Goal: Information Seeking & Learning: Learn about a topic

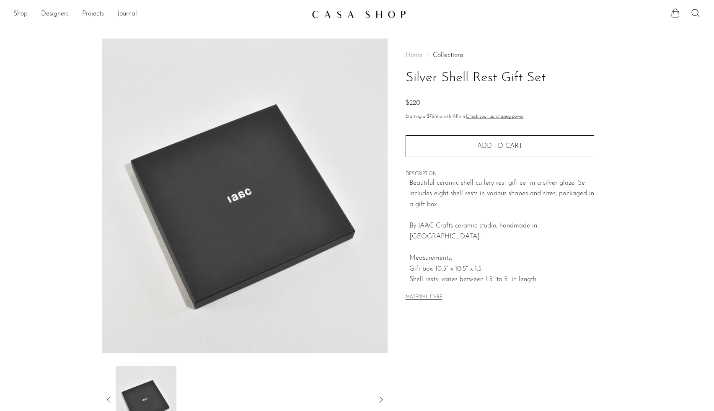
click at [27, 13] on link "Shop" at bounding box center [20, 14] width 14 height 11
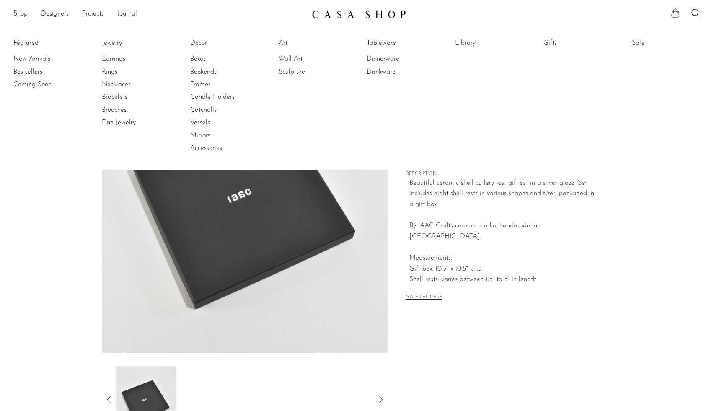
click at [298, 72] on link "Sculpture" at bounding box center [310, 71] width 63 height 9
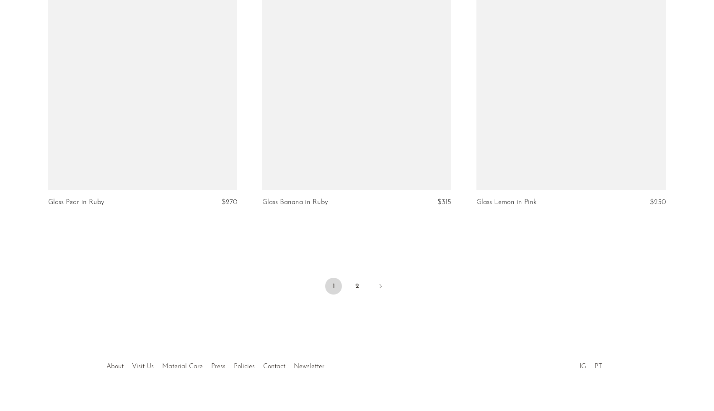
scroll to position [3511, 0]
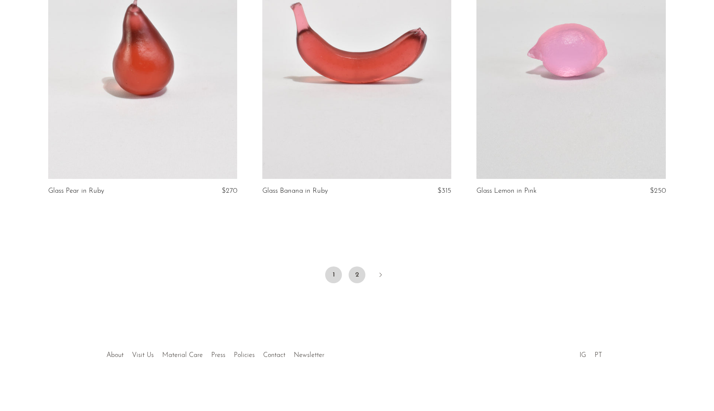
click at [350, 271] on link "2" at bounding box center [357, 275] width 17 height 17
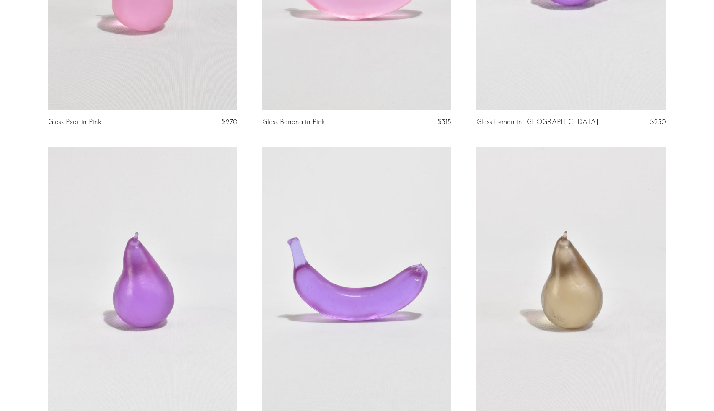
scroll to position [278, 0]
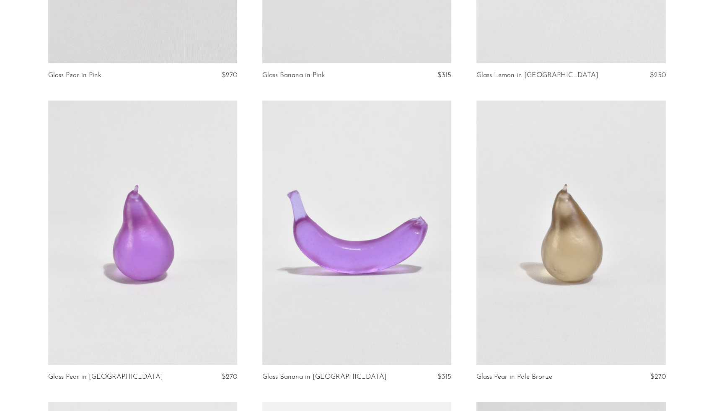
click at [350, 271] on link at bounding box center [356, 233] width 189 height 265
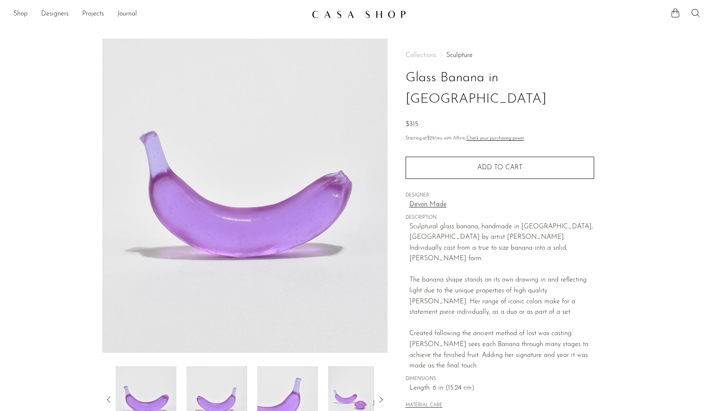
click at [439, 200] on link "Devon Made" at bounding box center [502, 205] width 185 height 11
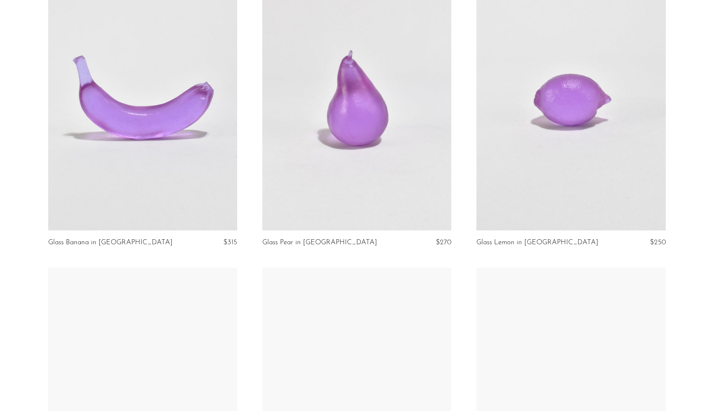
scroll to position [1641, 0]
